Goal: Communication & Community: Participate in discussion

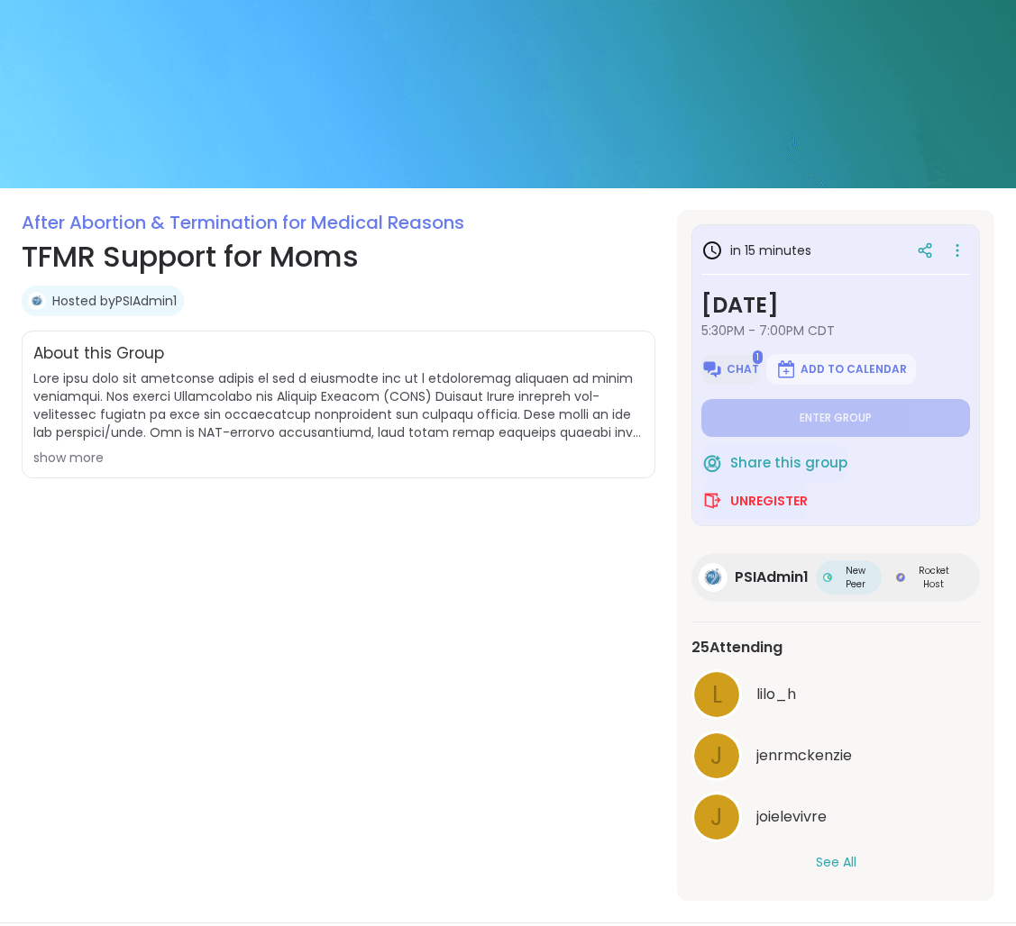
click at [709, 367] on img at bounding box center [712, 370] width 22 height 22
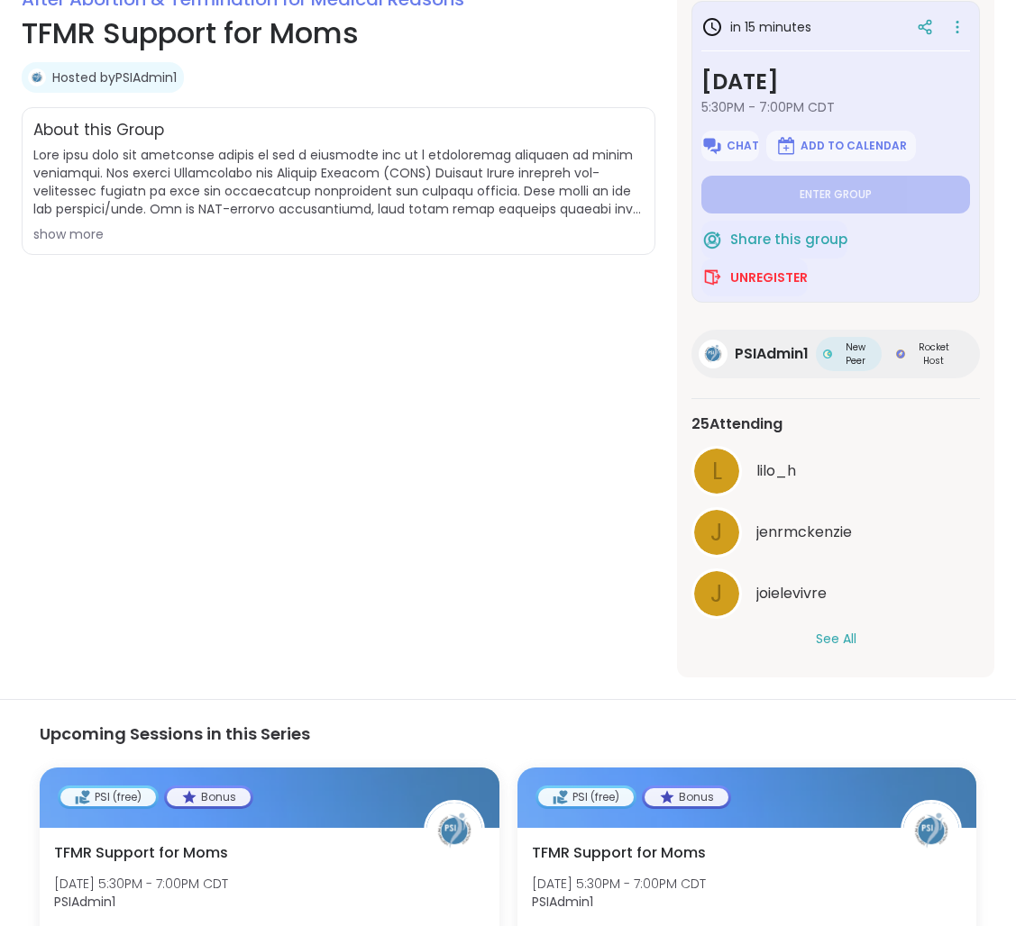
scroll to position [360, 0]
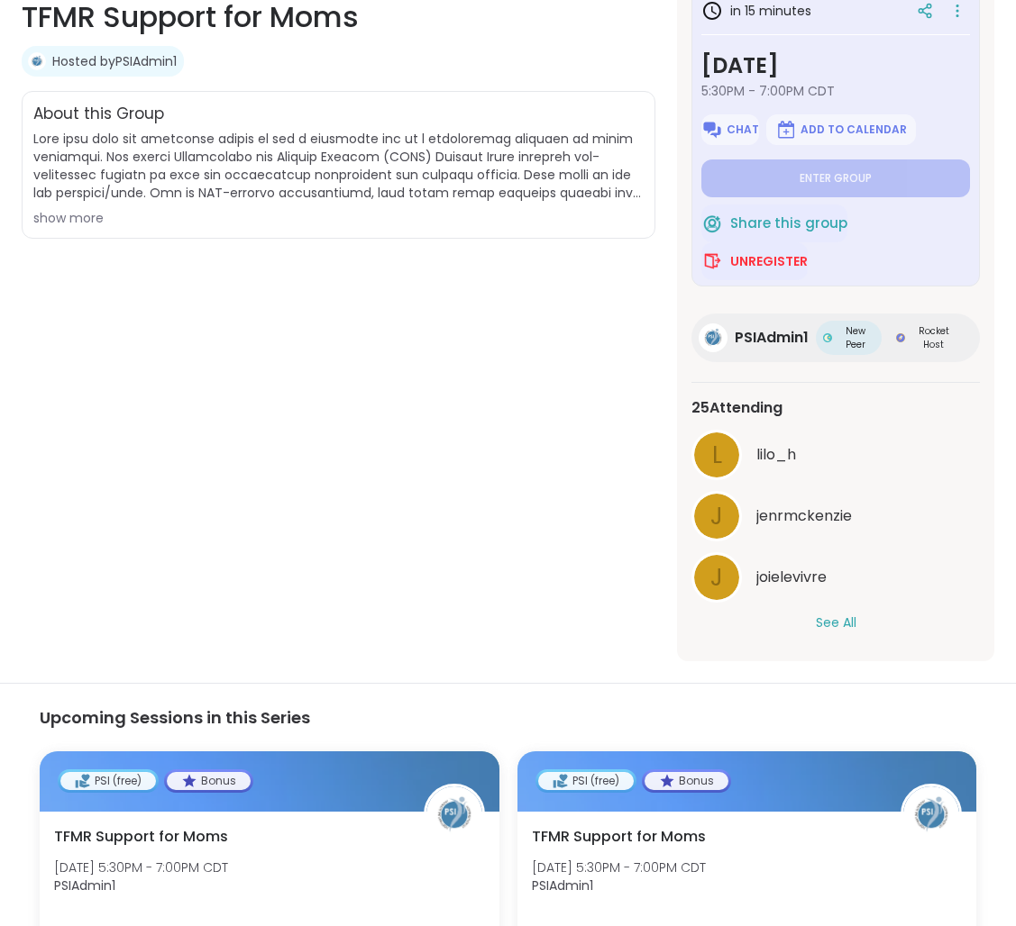
click at [831, 605] on div "l lilo_h j jenrmckenzie j joielevivre See All" at bounding box center [835, 531] width 288 height 203
click at [834, 614] on button "See All" at bounding box center [836, 623] width 41 height 19
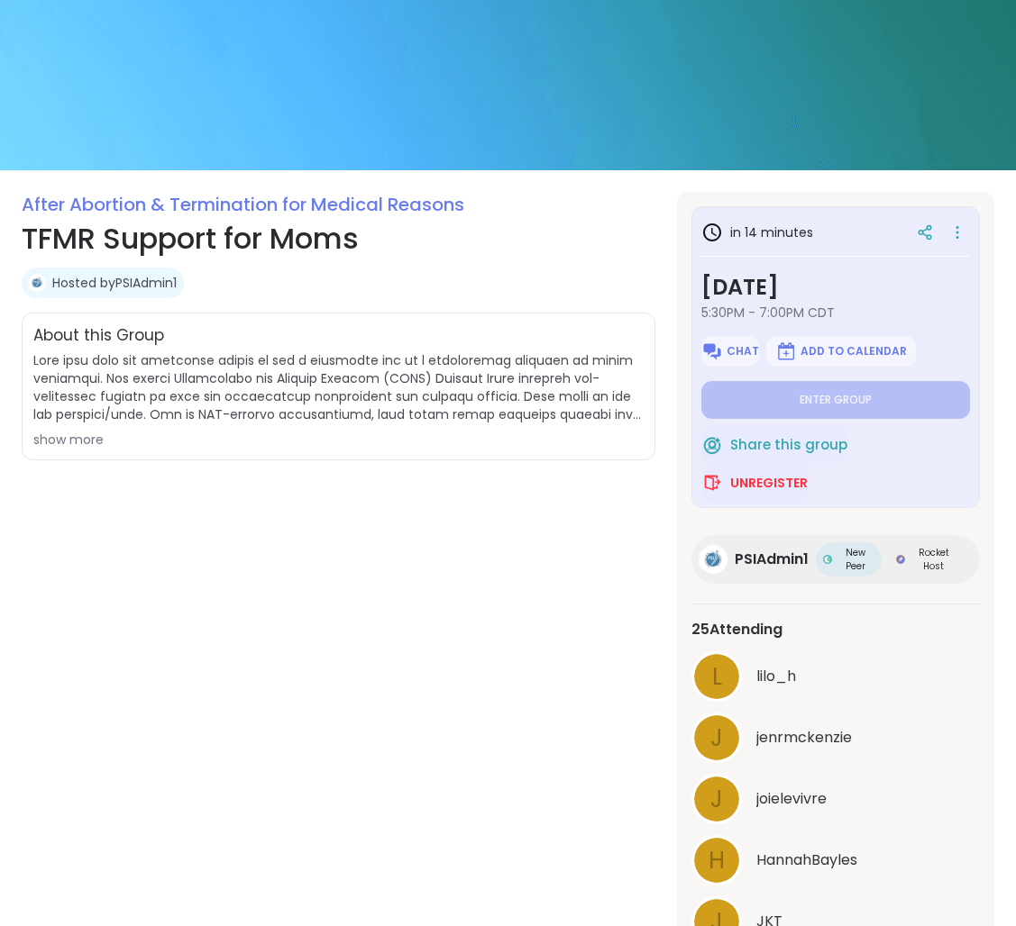
scroll to position [135, 0]
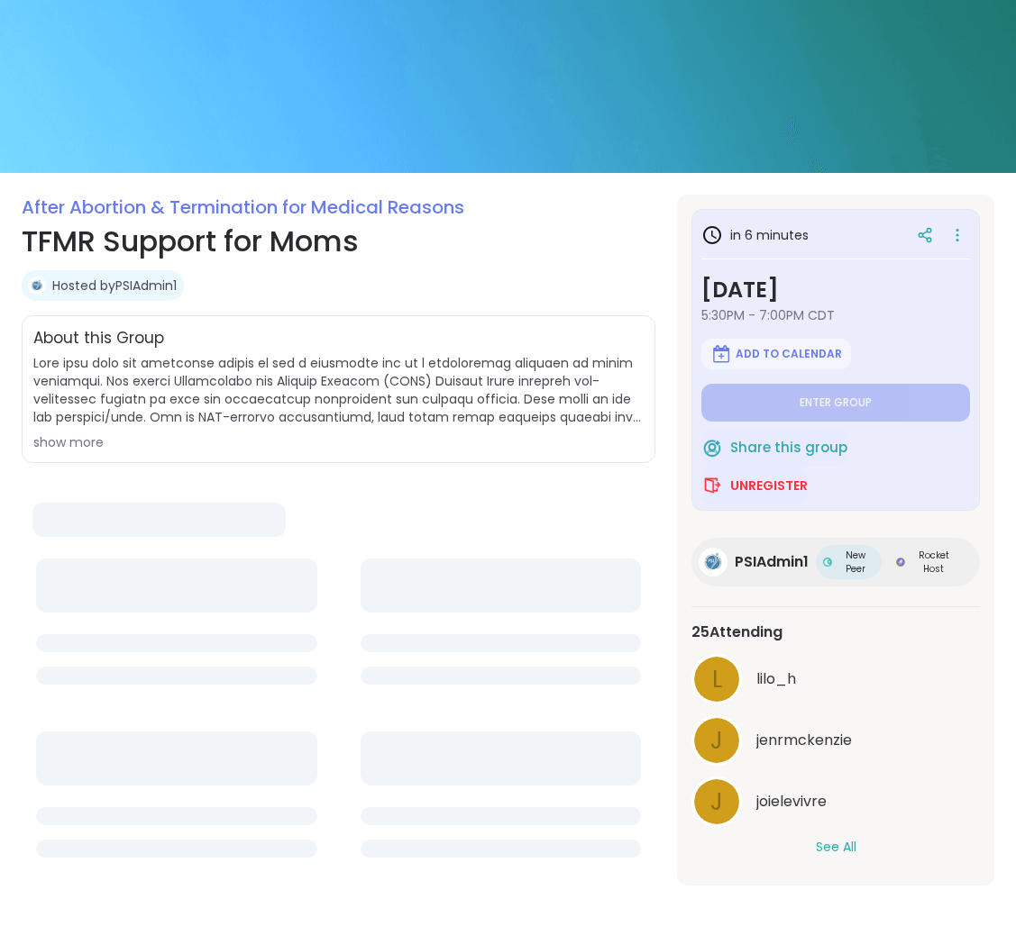
scroll to position [135, 0]
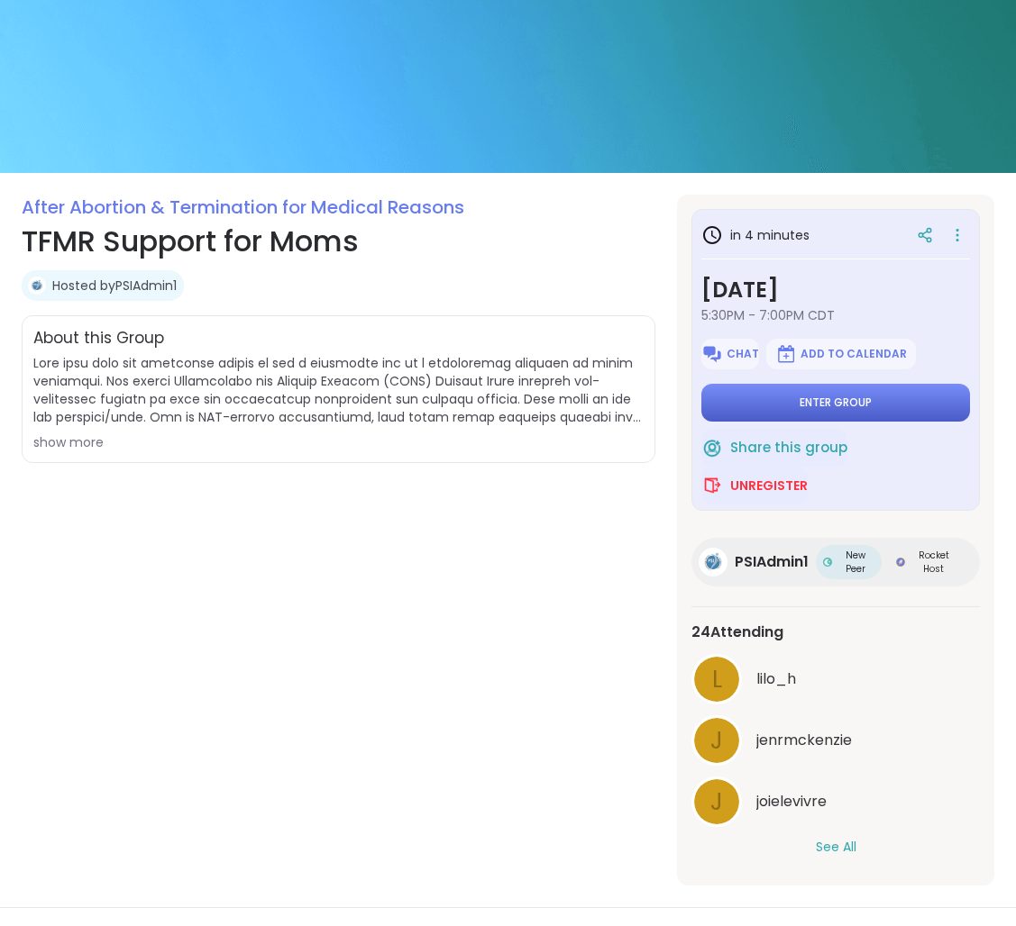
click at [842, 403] on span "Enter group" at bounding box center [835, 403] width 72 height 14
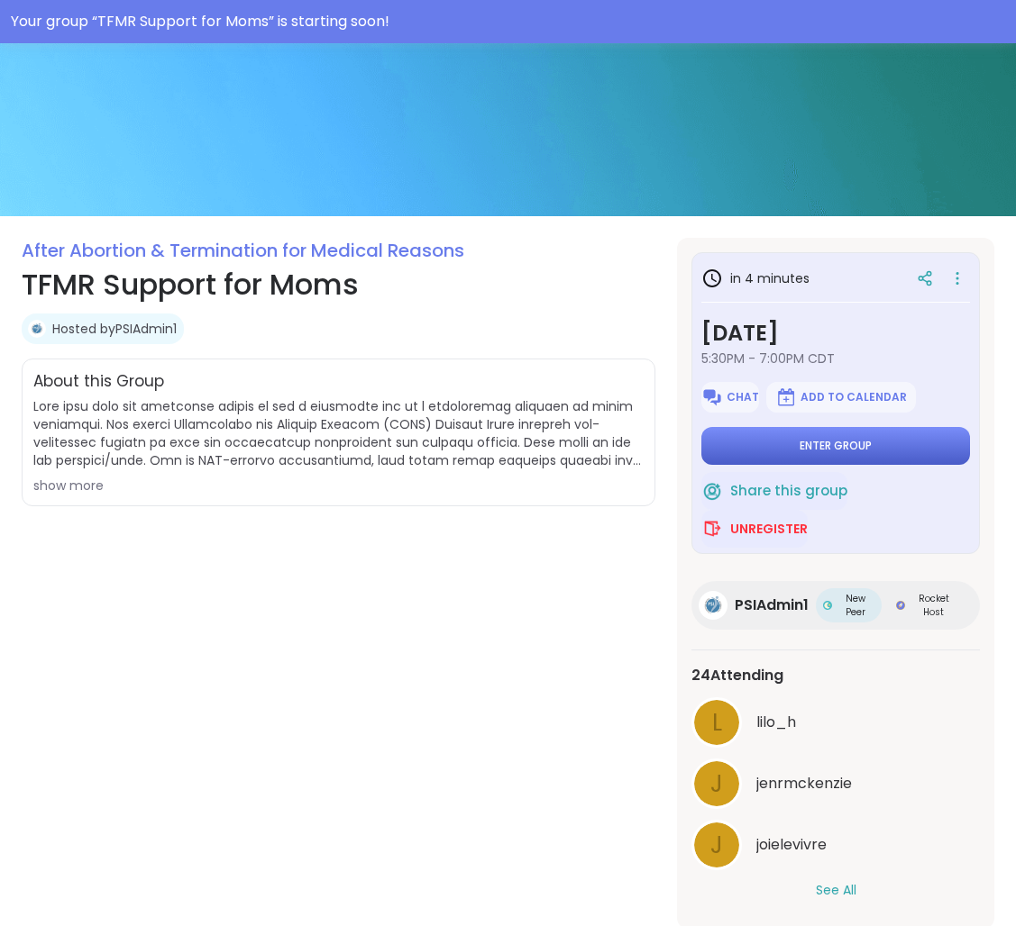
scroll to position [178, 0]
